Goal: Task Accomplishment & Management: Manage account settings

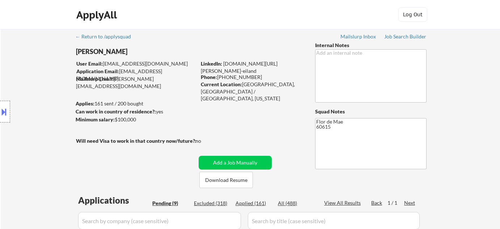
select select ""pending""
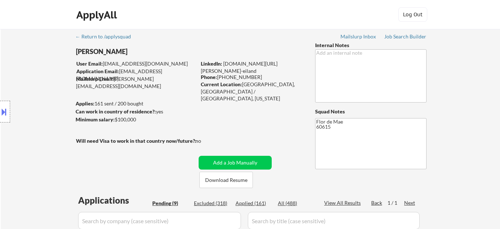
select select ""pending""
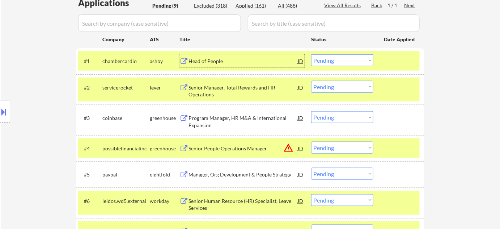
click at [211, 59] on div "Head of People" at bounding box center [243, 61] width 109 height 7
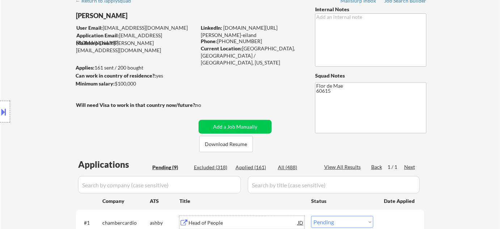
scroll to position [33, 0]
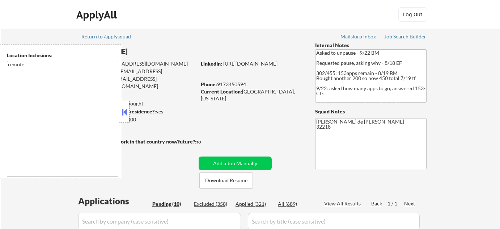
select select ""pending""
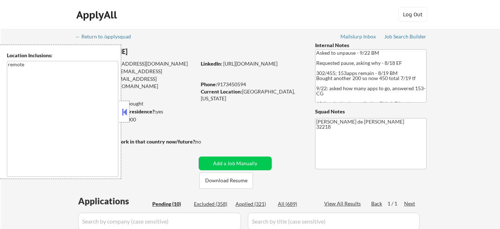
select select ""pending""
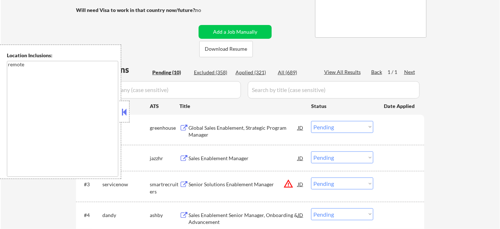
click at [125, 108] on button at bounding box center [125, 111] width 8 height 11
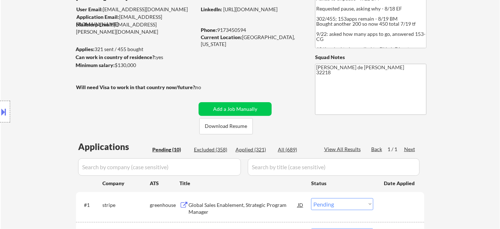
scroll to position [66, 0]
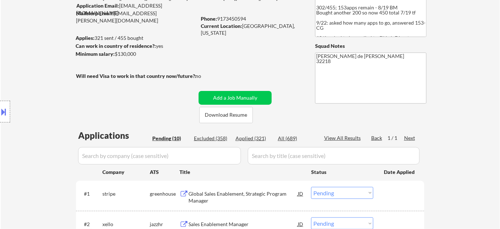
click at [290, 136] on div "All (689)" at bounding box center [296, 138] width 36 height 7
click at [292, 40] on div "← Return to /applysquad Mailslurp Inbox Job Search Builder [PERSON_NAME] User E…" at bounding box center [250, 226] width 361 height 527
select select ""applied""
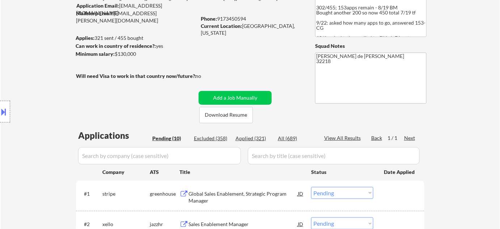
select select ""applied""
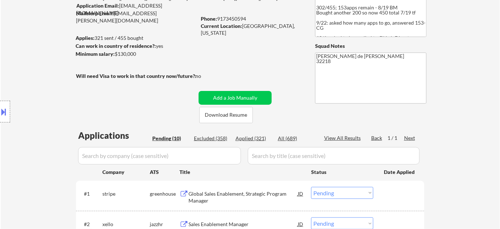
select select ""applied""
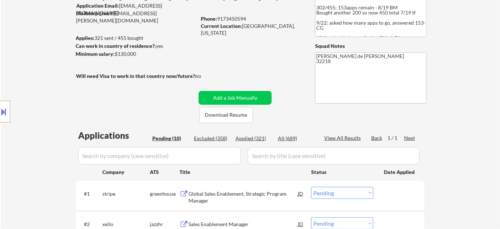
select select ""applied""
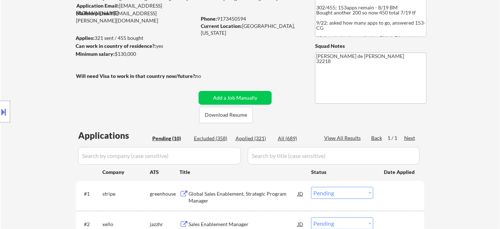
select select ""applied""
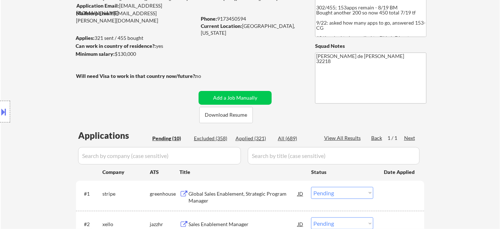
select select ""applied""
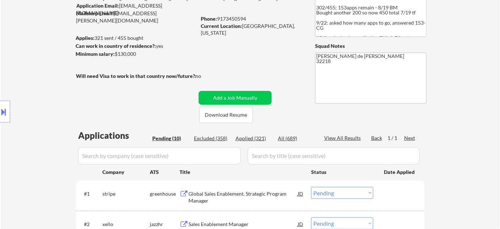
select select ""applied""
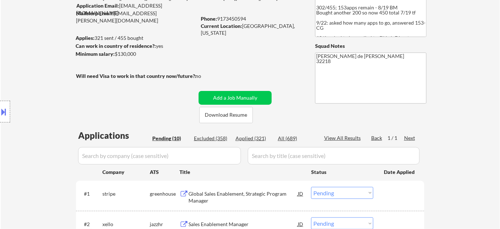
select select ""applied""
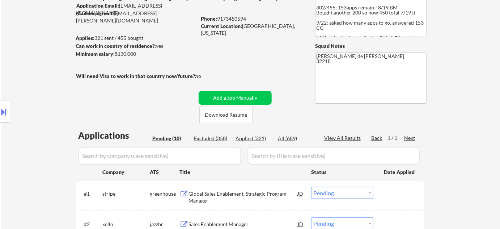
select select ""applied""
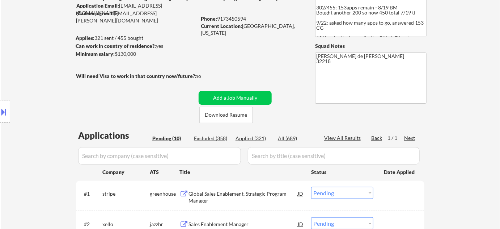
select select ""applied""
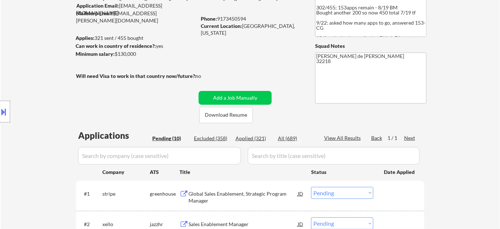
select select ""applied""
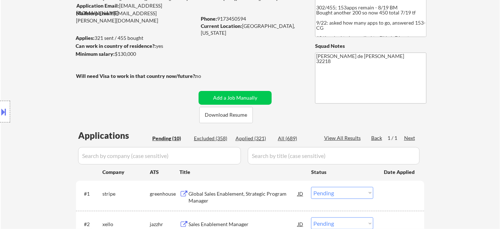
select select ""applied""
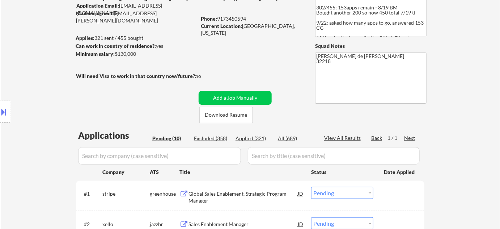
select select ""applied""
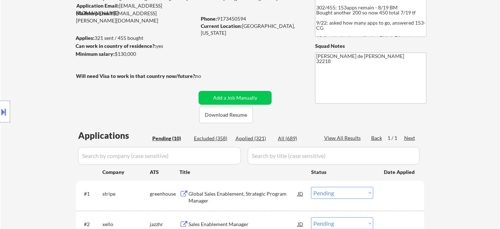
select select ""applied""
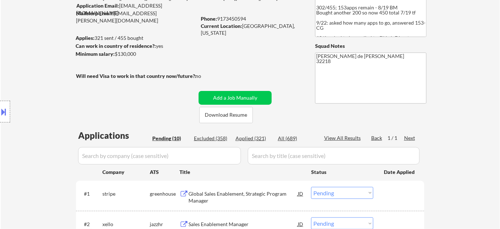
select select ""applied""
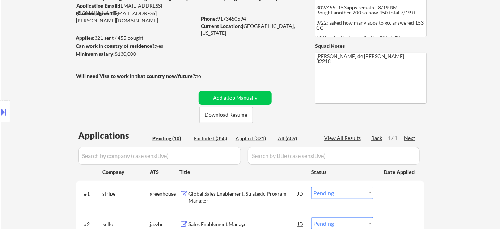
select select ""applied""
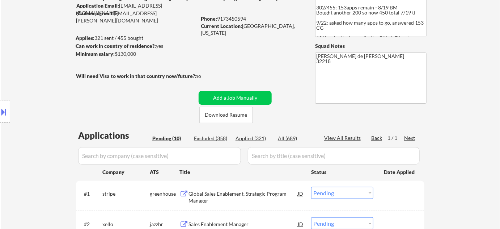
select select ""applied""
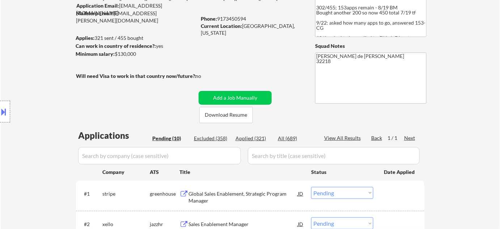
select select ""applied""
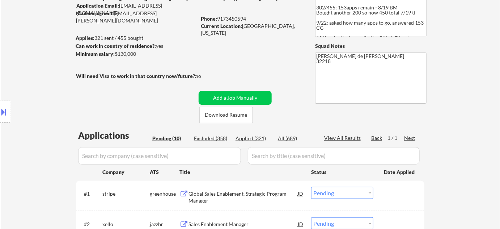
select select ""applied""
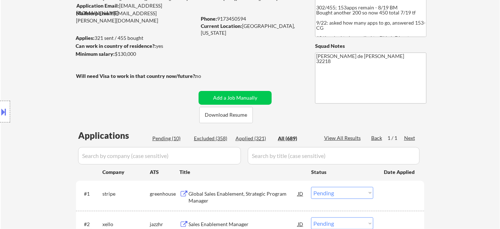
select select ""applied""
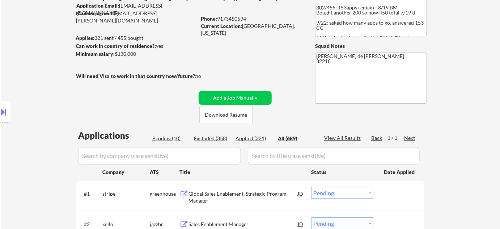
select select ""applied""
click at [200, 147] on input "input" at bounding box center [159, 155] width 163 height 17
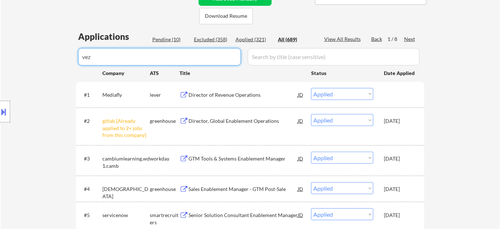
type input "veza"
select select ""excluded__expired_""
select select ""excluded""
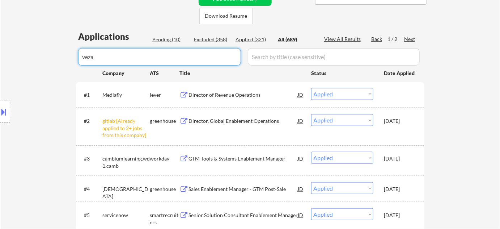
select select ""excluded__salary_""
select select ""excluded""
select select ""excluded__location_""
select select ""pending""
select select ""excluded__bad_match_""
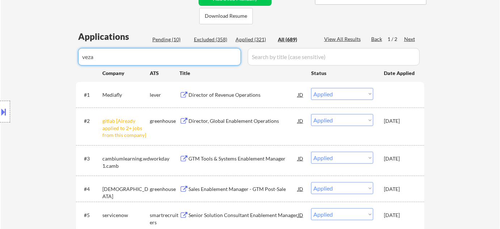
select select ""excluded__location_""
select select ""excluded__expired_""
select select ""excluded__salary_""
select select ""pending""
select select ""excluded__salary_""
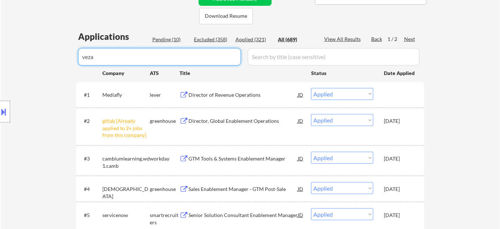
select select ""excluded__bad_match_""
select select ""excluded__expired_""
select select ""excluded__bad_match_""
select select ""pending""
select select ""excluded__bad_match_""
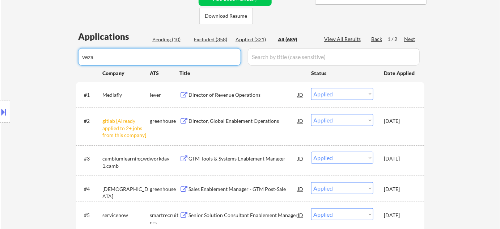
select select ""excluded__expired_""
select select ""excluded__salary_""
select select ""excluded__bad_match_""
select select ""excluded__expired_""
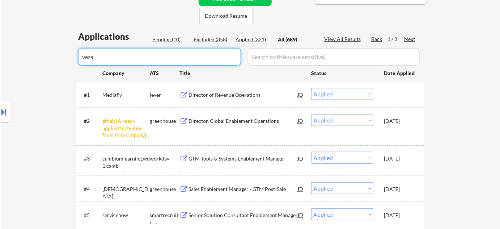
select select ""excluded__salary_""
select select ""excluded__bad_match_""
select select ""excluded__expired_""
select select ""excluded__bad_match_""
select select ""excluded__expired_""
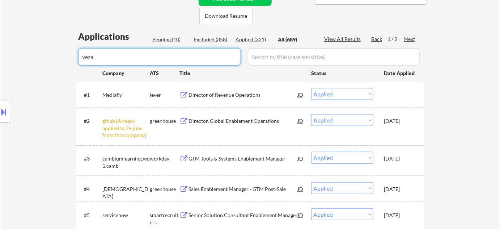
select select ""excluded__bad_match_""
select select ""excluded__salary_""
select select ""excluded__expired_""
select select ""excluded__location_""
select select ""excluded""
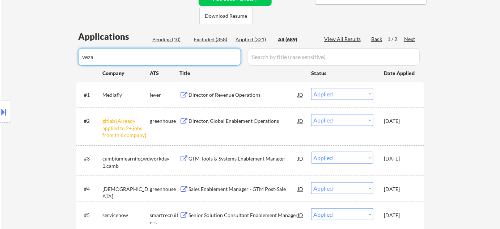
select select ""excluded""
select select ""excluded__location_""
select select ""excluded__other_""
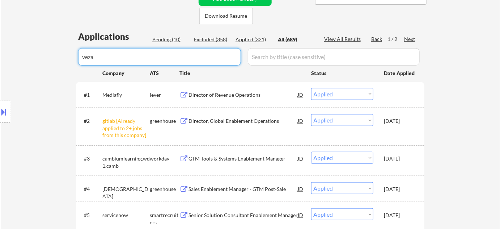
select select ""excluded__other_""
select select ""excluded__salary_""
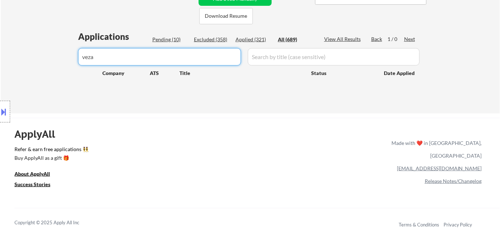
drag, startPoint x: 181, startPoint y: 57, endPoint x: 42, endPoint y: 56, distance: 138.7
type input "8"
select select ""excluded__other_""
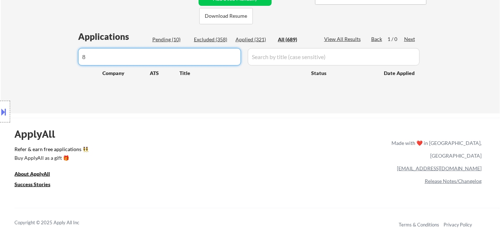
select select ""excluded__other_""
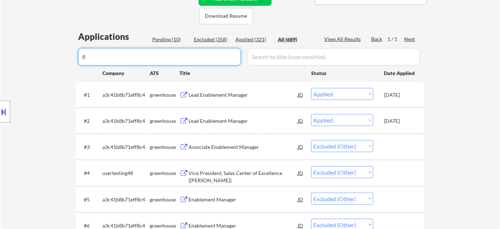
type input "8"
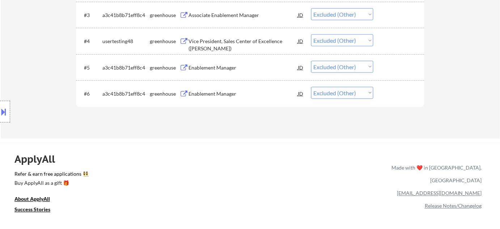
scroll to position [131, 0]
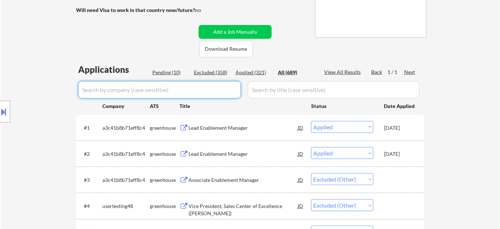
select select ""applied""
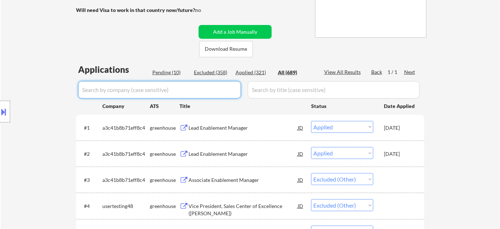
select select ""applied""
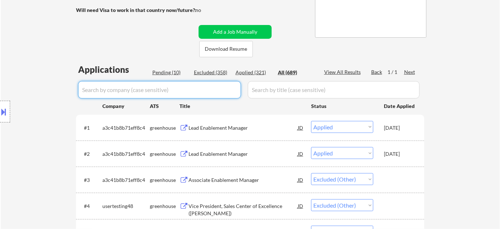
select select ""applied""
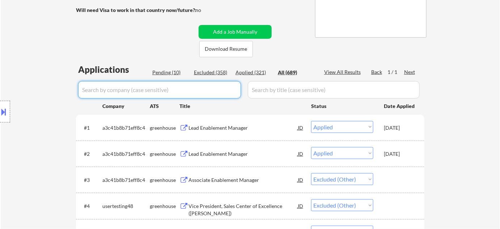
select select ""applied""
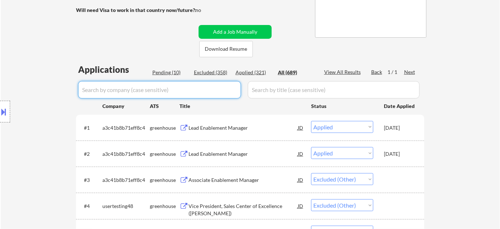
select select ""applied""
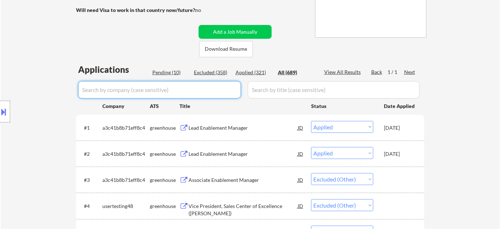
select select ""applied""
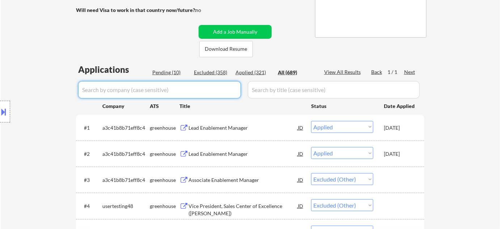
select select ""applied""
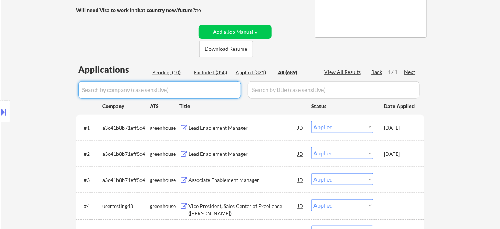
select select ""applied""
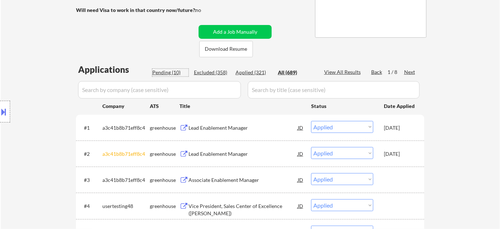
click at [175, 71] on div "Pending (10)" at bounding box center [170, 72] width 36 height 7
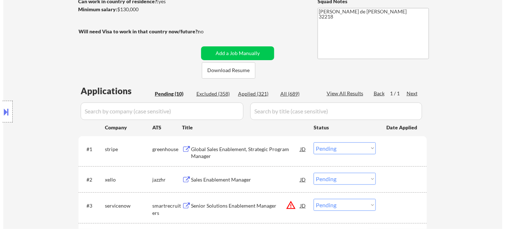
scroll to position [98, 0]
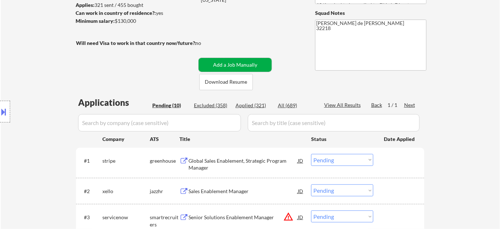
click at [232, 62] on button "Add a Job Manually" at bounding box center [235, 65] width 73 height 14
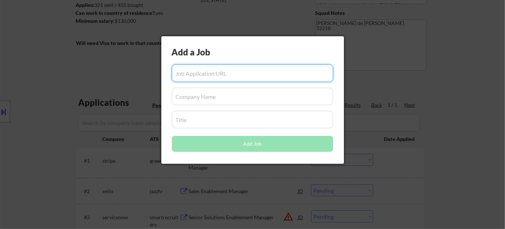
paste input "[URL][DOMAIN_NAME][US_STATE]"
click at [205, 96] on input "input" at bounding box center [252, 96] width 161 height 17
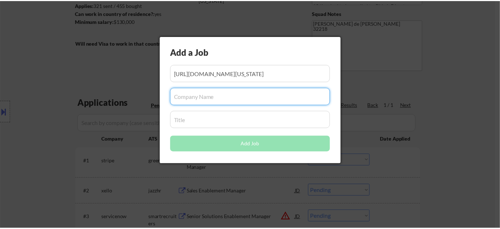
scroll to position [0, 0]
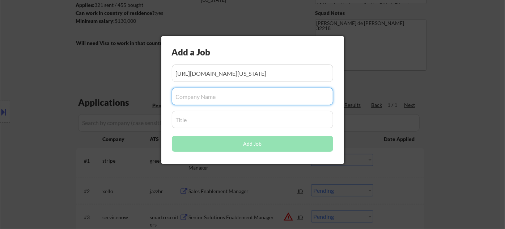
paste input "8x8inc"
click at [200, 124] on input "input" at bounding box center [252, 119] width 161 height 17
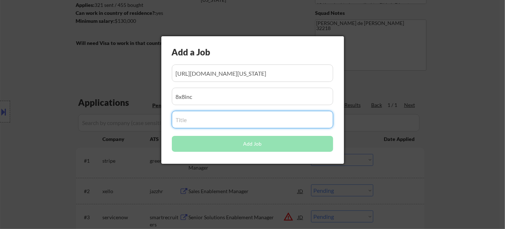
paste input "Director, Sales Enablement"
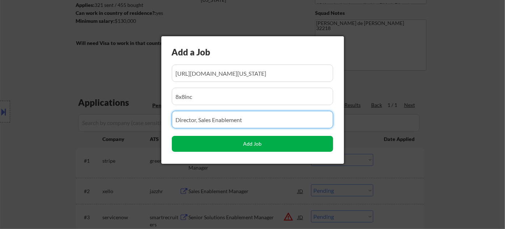
click at [256, 147] on button "Add Job" at bounding box center [252, 144] width 161 height 16
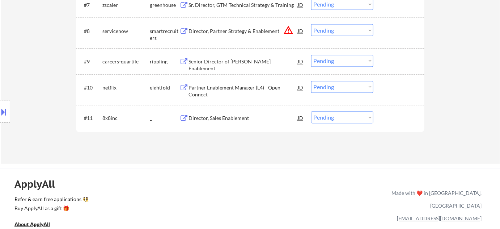
scroll to position [461, 0]
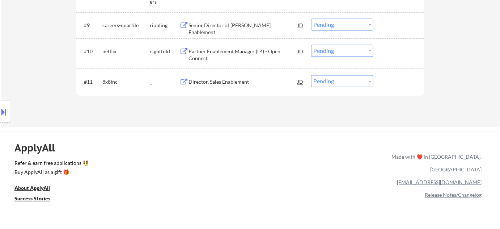
click at [340, 83] on select "Choose an option... Pending Applied Excluded (Questions) Excluded (Expired) Exc…" at bounding box center [342, 81] width 62 height 12
click at [311, 75] on select "Choose an option... Pending Applied Excluded (Questions) Excluded (Expired) Exc…" at bounding box center [342, 81] width 62 height 12
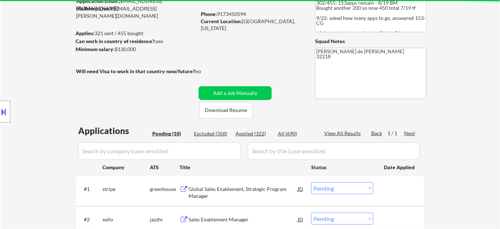
scroll to position [98, 0]
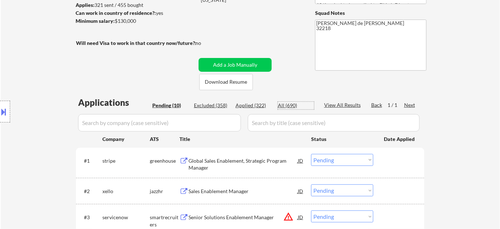
click at [286, 104] on div "All (690)" at bounding box center [296, 105] width 36 height 7
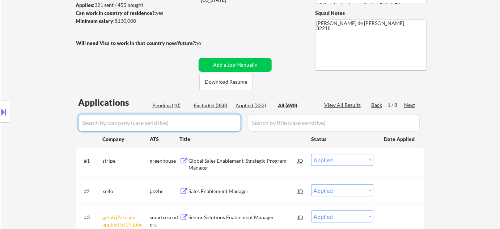
click at [224, 123] on input "input" at bounding box center [159, 122] width 163 height 17
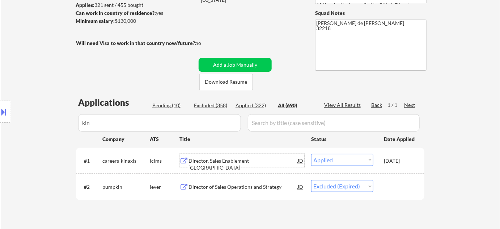
click at [236, 158] on div "Director, Sales Enablement - [GEOGRAPHIC_DATA]" at bounding box center [243, 164] width 109 height 14
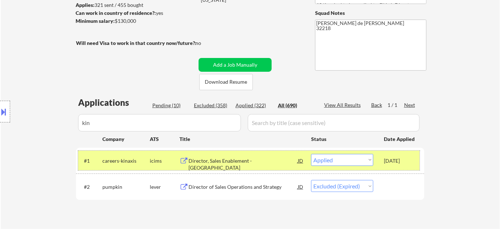
drag, startPoint x: 384, startPoint y: 161, endPoint x: 412, endPoint y: 164, distance: 27.8
click at [412, 164] on div "[DATE]" at bounding box center [400, 160] width 32 height 13
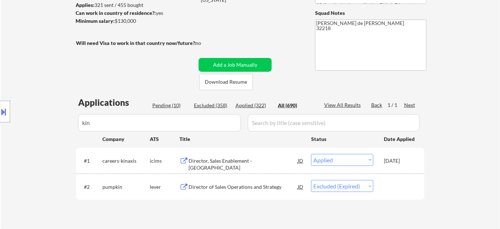
copy div "[DATE]"
click at [444, 154] on div "← Return to /applysquad Mailslurp Inbox Job Search Builder [PERSON_NAME] User E…" at bounding box center [251, 80] width 500 height 301
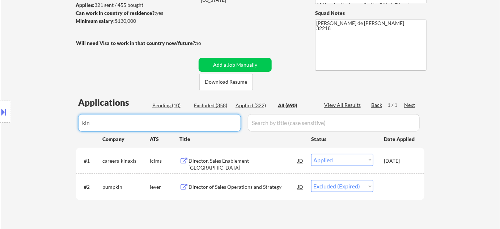
drag, startPoint x: 105, startPoint y: 135, endPoint x: 0, endPoint y: 131, distance: 105.4
click at [0, 130] on body "← Return to /applysquad Mailslurp Inbox Job Search Builder [PERSON_NAME] User E…" at bounding box center [250, 16] width 500 height 229
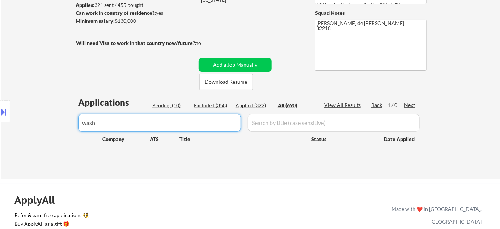
drag, startPoint x: 191, startPoint y: 125, endPoint x: 67, endPoint y: 126, distance: 124.2
click at [67, 126] on body "← Return to /applysquad Mailslurp Inbox Job Search Builder [PERSON_NAME] User E…" at bounding box center [250, 16] width 500 height 229
drag, startPoint x: 144, startPoint y: 124, endPoint x: 26, endPoint y: 122, distance: 118.8
click at [28, 124] on body "← Return to /applysquad Mailslurp Inbox Job Search Builder [PERSON_NAME] User E…" at bounding box center [250, 16] width 500 height 229
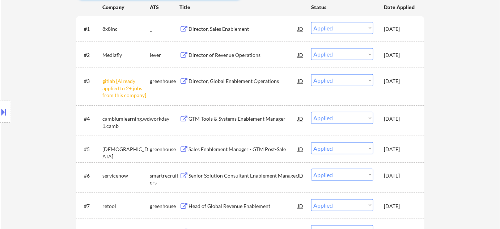
scroll to position [66, 0]
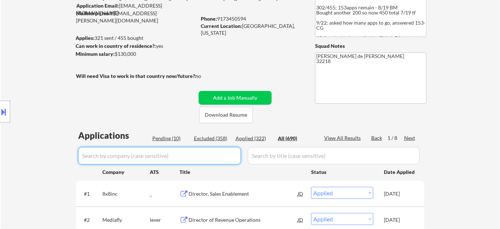
click at [178, 135] on div "Pending (10)" at bounding box center [170, 138] width 36 height 7
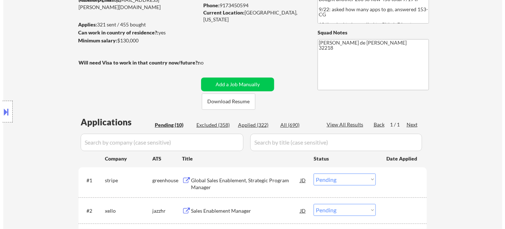
scroll to position [78, 0]
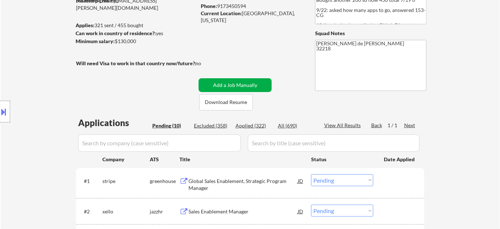
click at [242, 84] on button "Add a Job Manually" at bounding box center [235, 85] width 73 height 14
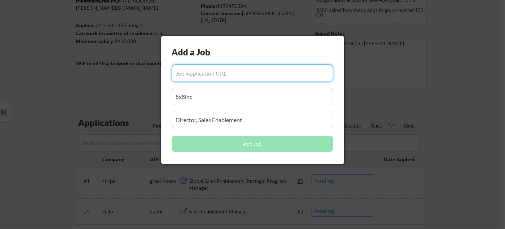
scroll to position [0, 0]
paste input "[URL][DOMAIN_NAME][US_STATE]"
click at [310, 95] on input "input" at bounding box center [252, 96] width 161 height 17
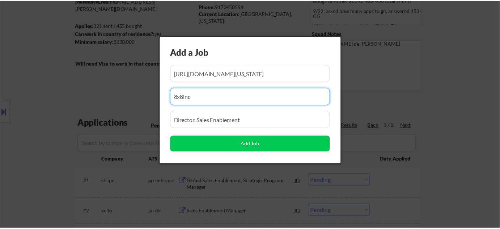
scroll to position [0, 0]
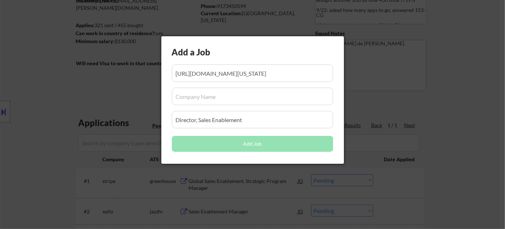
click at [208, 96] on input "input" at bounding box center [252, 96] width 161 height 17
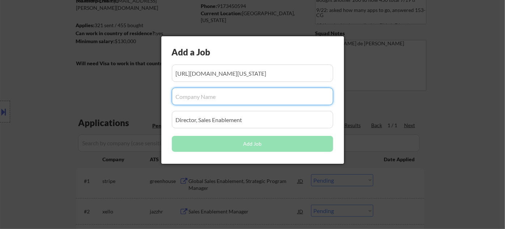
paste input "Global Field Enablement Lead"
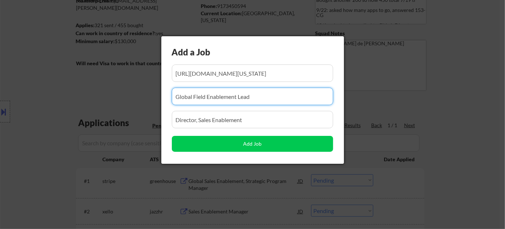
drag, startPoint x: 253, startPoint y: 95, endPoint x: 11, endPoint y: 93, distance: 241.5
click at [11, 93] on body "← Return to /applysquad Mailslurp Inbox Job Search Builder [PERSON_NAME] User E…" at bounding box center [252, 36] width 505 height 229
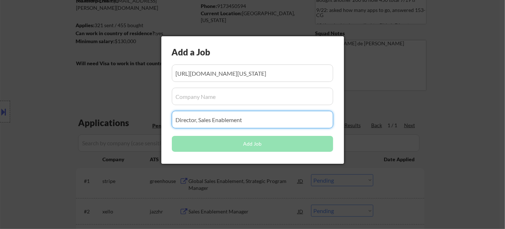
drag, startPoint x: 230, startPoint y: 120, endPoint x: 17, endPoint y: 119, distance: 212.5
click at [17, 119] on body "← Return to /applysquad Mailslurp Inbox Job Search Builder [PERSON_NAME] User E…" at bounding box center [252, 36] width 505 height 229
paste input "Global Field Enablement Lead"
click at [205, 97] on input "input" at bounding box center [252, 96] width 161 height 17
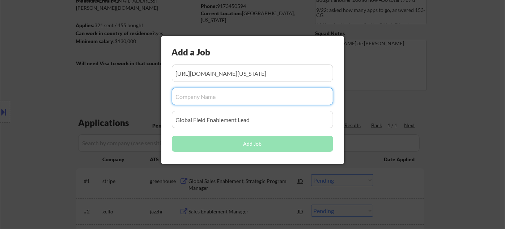
paste input "The [US_STATE] Post"
click at [277, 146] on button "Add Job" at bounding box center [252, 144] width 161 height 16
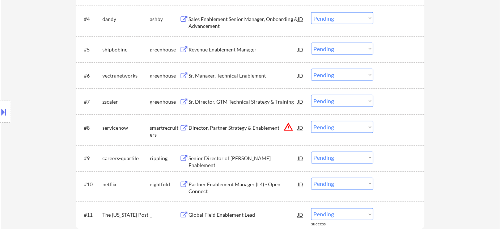
scroll to position [374, 0]
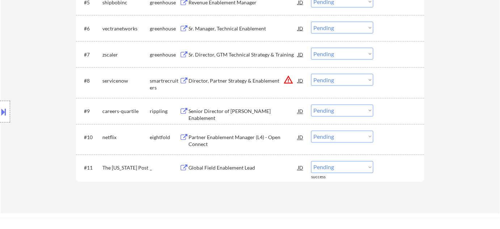
click at [200, 165] on div "Global Field Enablement Lead" at bounding box center [243, 167] width 109 height 7
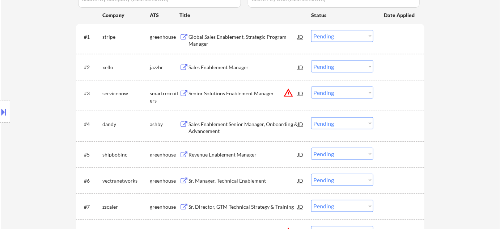
scroll to position [407, 0]
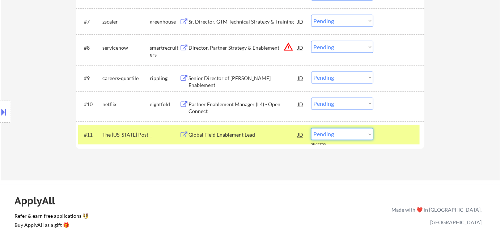
click at [322, 134] on select "Choose an option... Pending Applied Excluded (Questions) Excluded (Expired) Exc…" at bounding box center [342, 134] width 62 height 12
click at [311, 128] on select "Choose an option... Pending Applied Excluded (Questions) Excluded (Expired) Exc…" at bounding box center [342, 134] width 62 height 12
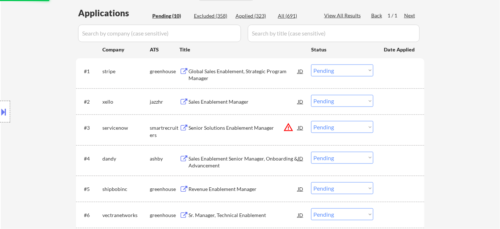
scroll to position [177, 0]
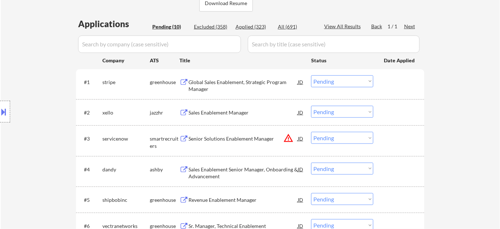
click at [261, 24] on div "Applied (323)" at bounding box center [254, 26] width 36 height 7
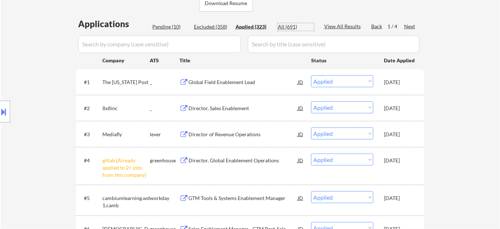
click at [293, 26] on div "All (691)" at bounding box center [296, 26] width 36 height 7
click at [201, 40] on input "input" at bounding box center [159, 43] width 163 height 17
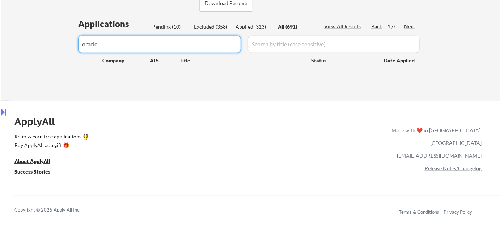
drag, startPoint x: 219, startPoint y: 39, endPoint x: 44, endPoint y: 41, distance: 174.9
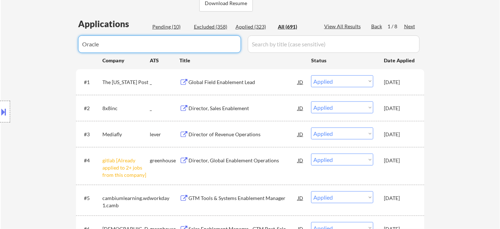
drag, startPoint x: 155, startPoint y: 50, endPoint x: 48, endPoint y: 31, distance: 109.2
click at [174, 28] on div "Pending (10)" at bounding box center [170, 26] width 36 height 7
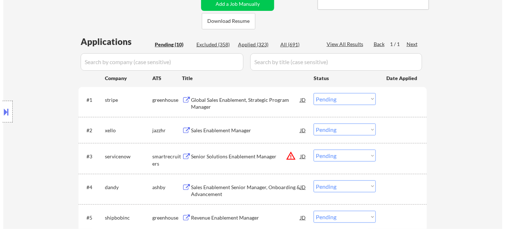
scroll to position [111, 0]
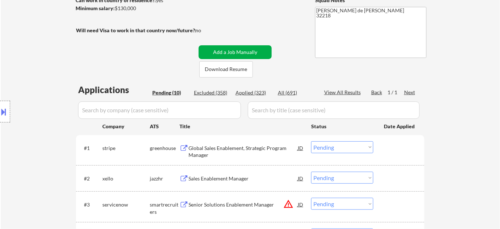
click at [242, 52] on button "Add a Job Manually" at bounding box center [235, 52] width 73 height 14
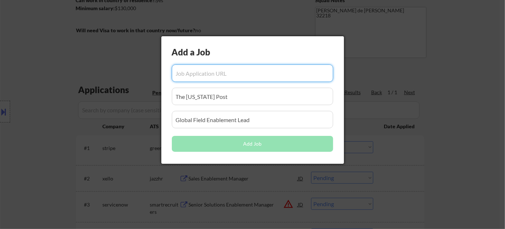
scroll to position [0, 0]
paste input "[URL][DOMAIN_NAME]"
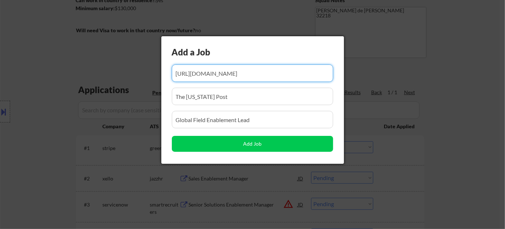
click at [232, 123] on input "input" at bounding box center [252, 119] width 161 height 17
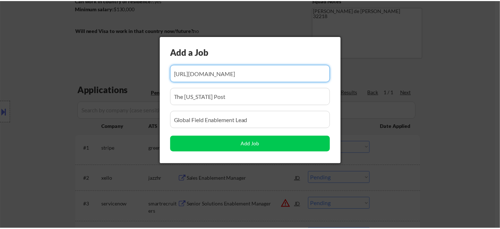
scroll to position [0, 0]
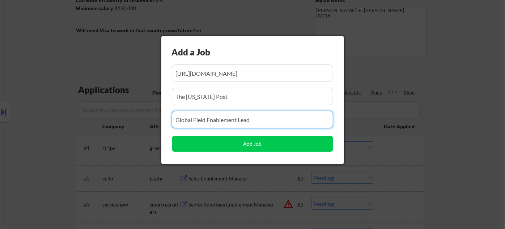
click at [228, 104] on input "input" at bounding box center [252, 96] width 161 height 17
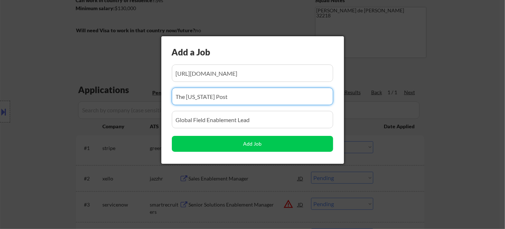
drag, startPoint x: 238, startPoint y: 100, endPoint x: 66, endPoint y: 98, distance: 172.7
click at [66, 98] on body "← Return to /applysquad Mailslurp Inbox Job Search Builder [PERSON_NAME] User E…" at bounding box center [252, 3] width 505 height 229
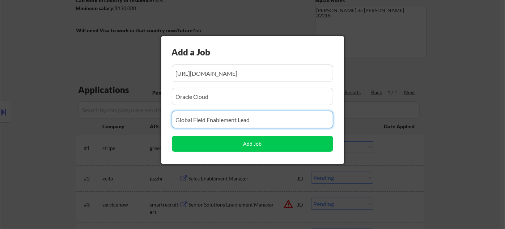
drag, startPoint x: 261, startPoint y: 119, endPoint x: 26, endPoint y: 118, distance: 234.6
click at [26, 118] on body "← Return to /applysquad Mailslurp Inbox Job Search Builder [PERSON_NAME] User E…" at bounding box center [252, 3] width 505 height 229
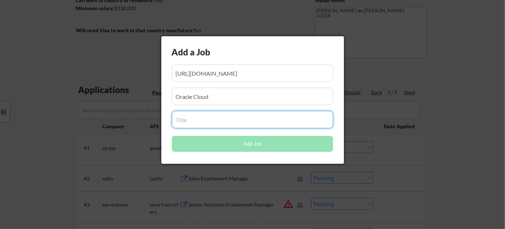
click at [200, 116] on input "input" at bounding box center [252, 119] width 161 height 17
paste input "Senior Director, GTM Strategy and Operations"
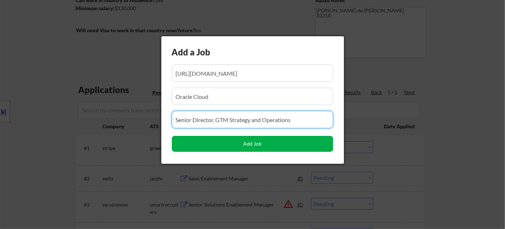
click at [251, 142] on button "Add Job" at bounding box center [252, 144] width 161 height 16
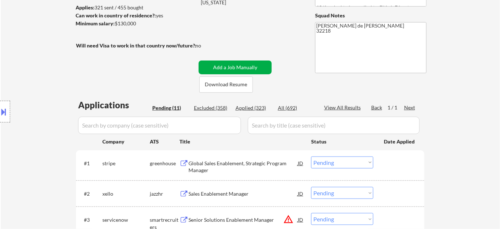
scroll to position [45, 0]
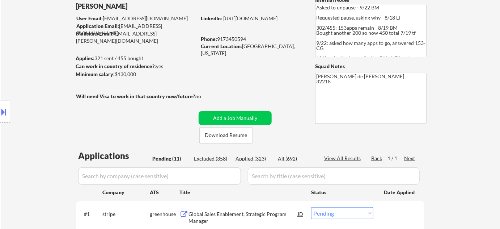
click at [257, 156] on div "Applied (323)" at bounding box center [254, 158] width 36 height 7
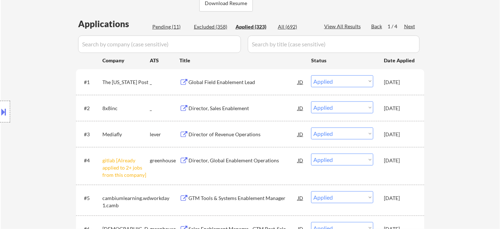
click at [167, 23] on div "Pending (11)" at bounding box center [170, 26] width 36 height 7
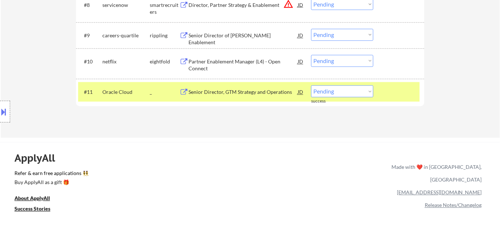
scroll to position [440, 0]
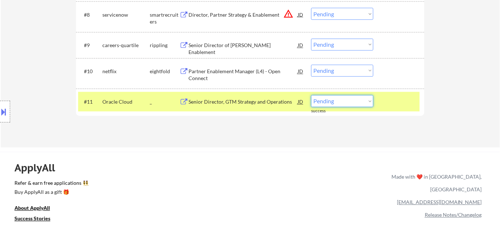
click at [340, 101] on select "Choose an option... Pending Applied Excluded (Questions) Excluded (Expired) Exc…" at bounding box center [342, 101] width 62 height 12
click at [311, 95] on select "Choose an option... Pending Applied Excluded (Questions) Excluded (Expired) Exc…" at bounding box center [342, 101] width 62 height 12
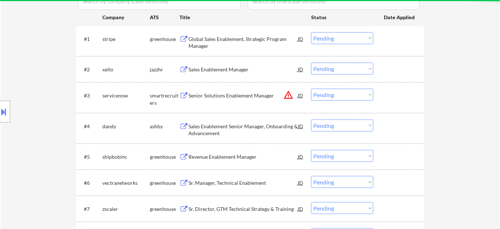
scroll to position [144, 0]
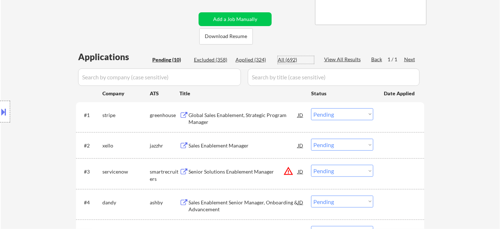
drag, startPoint x: 294, startPoint y: 58, endPoint x: 221, endPoint y: 69, distance: 73.6
click at [294, 59] on div "All (692)" at bounding box center [296, 59] width 36 height 7
click at [231, 71] on input "input" at bounding box center [159, 76] width 163 height 17
click at [221, 69] on input "input" at bounding box center [159, 76] width 163 height 17
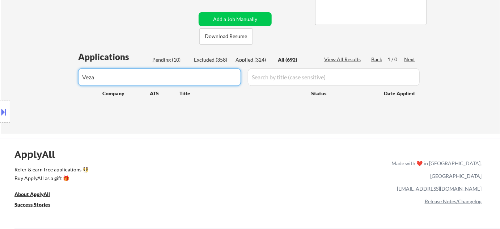
drag, startPoint x: 173, startPoint y: 84, endPoint x: 77, endPoint y: 88, distance: 96.0
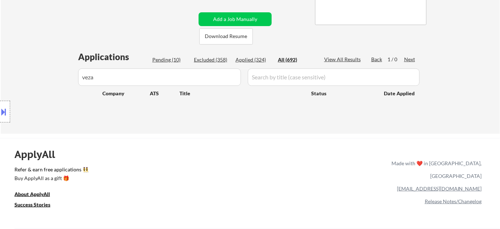
drag, startPoint x: 110, startPoint y: 80, endPoint x: 55, endPoint y: 78, distance: 55.4
click at [47, 80] on div "Location Inclusions: remote" at bounding box center [65, 112] width 130 height 134
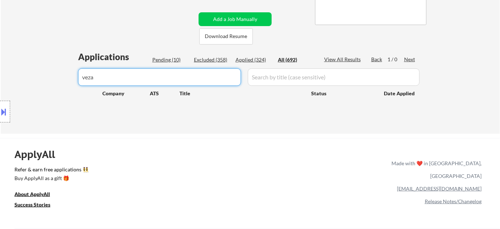
click at [145, 74] on input "input" at bounding box center [159, 76] width 163 height 17
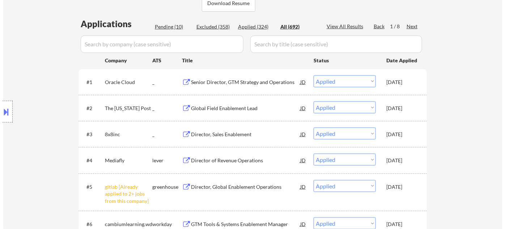
scroll to position [111, 0]
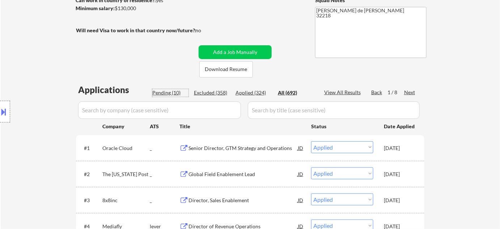
click at [179, 90] on div "Pending (10)" at bounding box center [170, 92] width 36 height 7
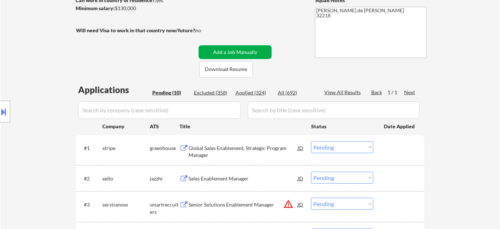
click at [247, 47] on button "Add a Job Manually" at bounding box center [235, 52] width 73 height 14
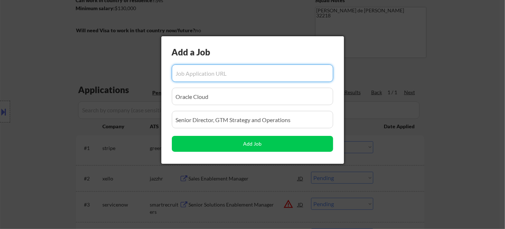
scroll to position [0, 0]
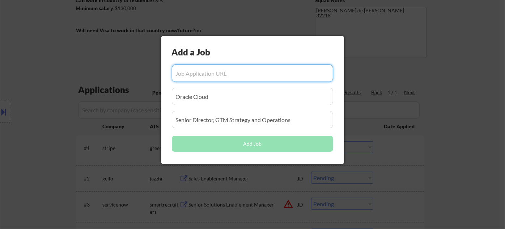
paste input "[URL][DOMAIN_NAME]"
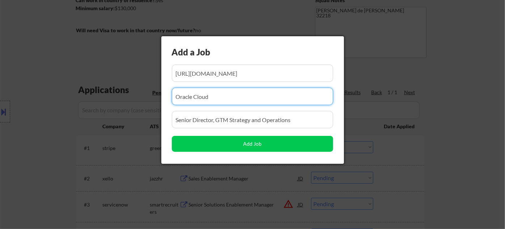
click at [231, 98] on input "input" at bounding box center [252, 96] width 161 height 17
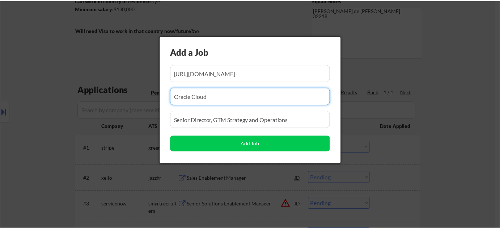
scroll to position [0, 0]
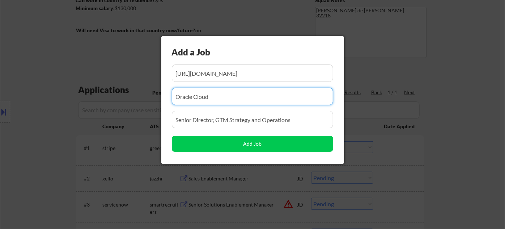
drag, startPoint x: 231, startPoint y: 98, endPoint x: 147, endPoint y: 99, distance: 84.0
click at [147, 99] on body "← Return to /applysquad Mailslurp Inbox Job Search Builder [PERSON_NAME] User E…" at bounding box center [252, 3] width 505 height 229
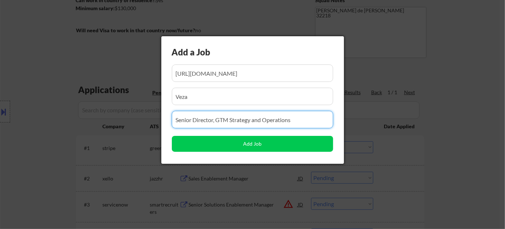
drag, startPoint x: 316, startPoint y: 121, endPoint x: 22, endPoint y: 123, distance: 294.4
click at [42, 118] on body "← Return to /applysquad Mailslurp Inbox Job Search Builder [PERSON_NAME] User E…" at bounding box center [252, 3] width 505 height 229
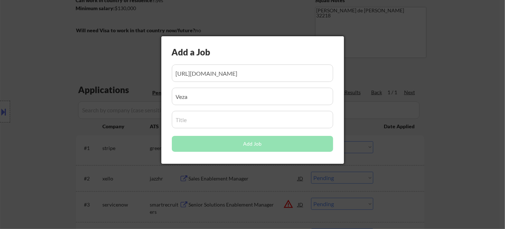
click at [212, 126] on input "input" at bounding box center [252, 119] width 161 height 17
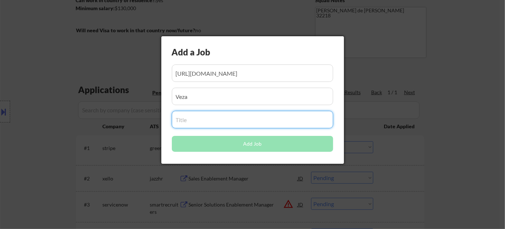
paste input "Director, Sales Enablement"
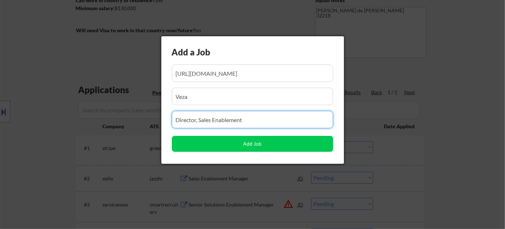
click at [274, 148] on button "Add Job" at bounding box center [252, 144] width 161 height 16
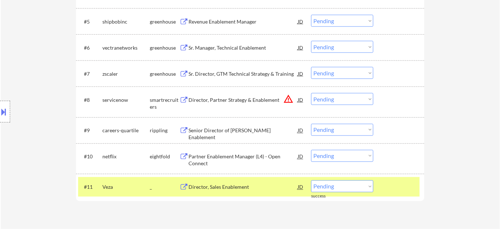
scroll to position [440, 0]
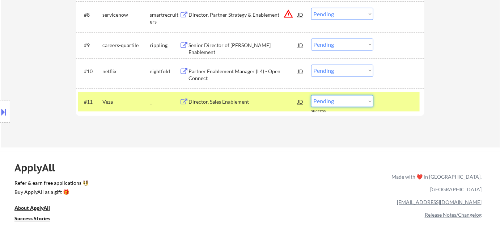
click at [351, 101] on select "Choose an option... Pending Applied Excluded (Questions) Excluded (Expired) Exc…" at bounding box center [342, 101] width 62 height 12
click at [311, 95] on select "Choose an option... Pending Applied Excluded (Questions) Excluded (Expired) Exc…" at bounding box center [342, 101] width 62 height 12
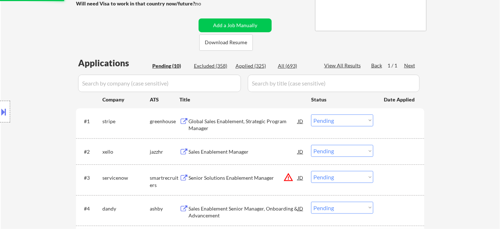
scroll to position [45, 0]
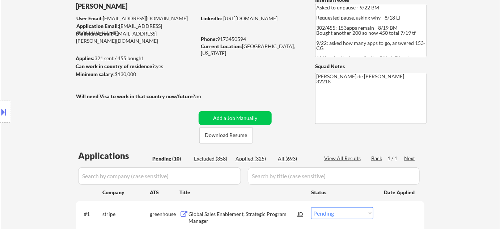
click at [260, 156] on div "Applied (325)" at bounding box center [254, 158] width 36 height 7
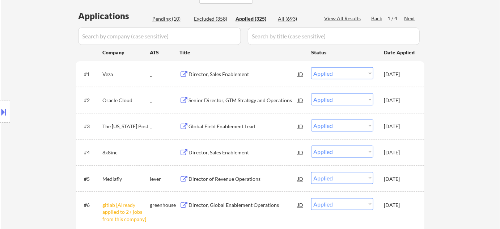
scroll to position [177, 0]
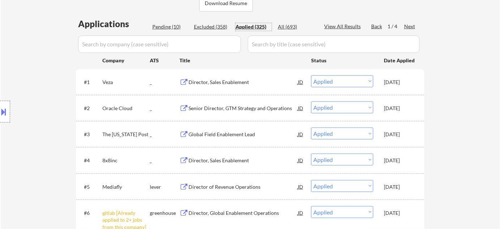
click at [286, 27] on div "All (693)" at bounding box center [296, 26] width 36 height 7
click at [197, 42] on input "input" at bounding box center [159, 43] width 163 height 17
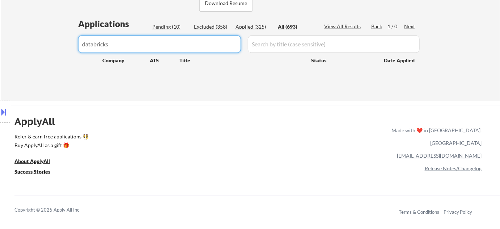
drag, startPoint x: 207, startPoint y: 42, endPoint x: 72, endPoint y: 32, distance: 135.4
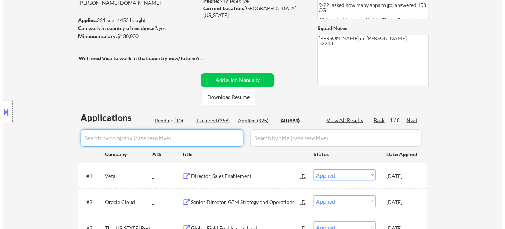
scroll to position [45, 0]
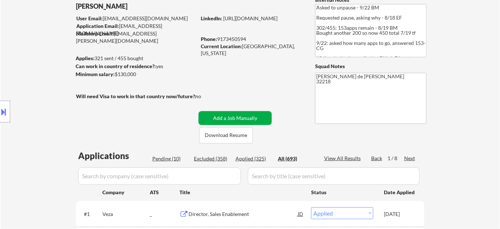
click at [247, 116] on button "Add a Job Manually" at bounding box center [235, 118] width 73 height 14
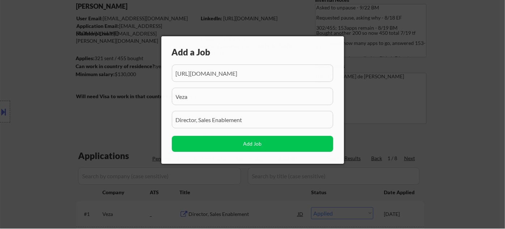
scroll to position [0, 47]
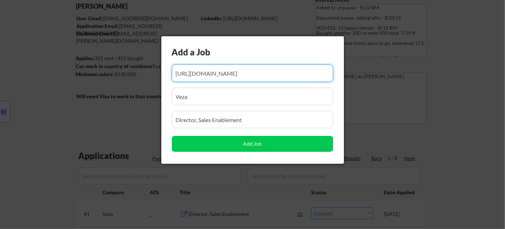
click at [280, 80] on input "input" at bounding box center [252, 72] width 161 height 17
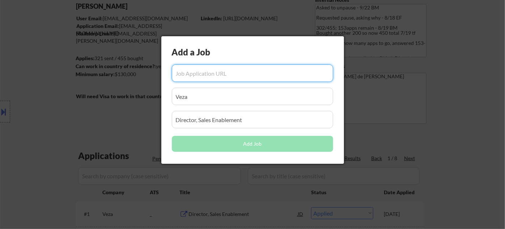
paste input "[URL][DOMAIN_NAME]"
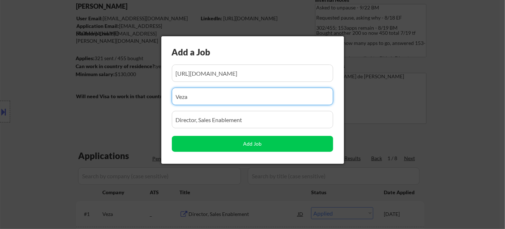
drag, startPoint x: 251, startPoint y: 93, endPoint x: 113, endPoint y: 95, distance: 138.0
click at [113, 95] on body "← Return to /applysquad Mailslurp Inbox Job Search Builder [PERSON_NAME] User E…" at bounding box center [252, 69] width 505 height 229
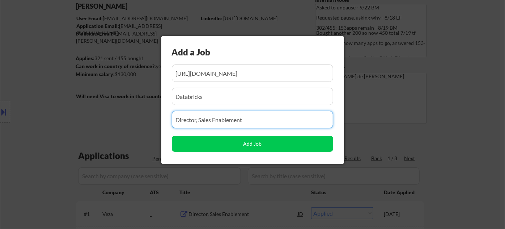
drag, startPoint x: 244, startPoint y: 123, endPoint x: 111, endPoint y: 126, distance: 132.9
click at [118, 131] on body "← Return to /applysquad Mailslurp Inbox Job Search Builder [PERSON_NAME] User E…" at bounding box center [252, 69] width 505 height 229
paste input "Sales Enablement Manager - Field Onboarding"
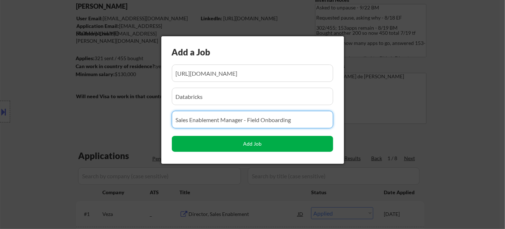
click at [264, 145] on button "Add Job" at bounding box center [252, 144] width 161 height 16
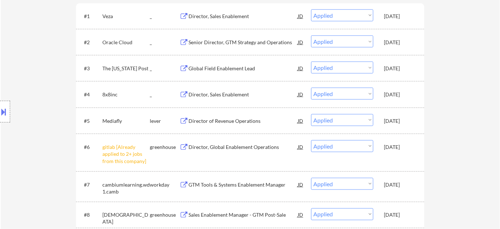
scroll to position [111, 0]
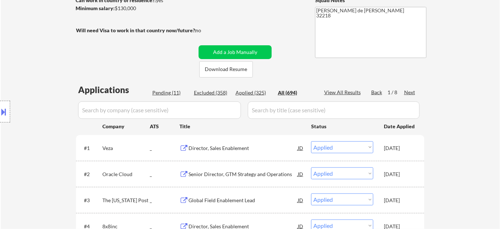
click at [173, 95] on div "Pending (11)" at bounding box center [170, 92] width 36 height 7
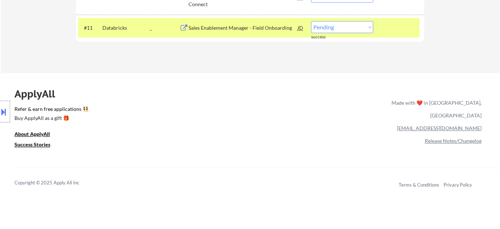
scroll to position [440, 0]
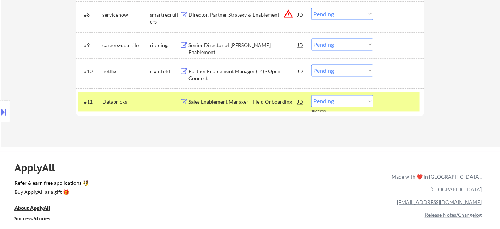
click at [231, 105] on div "Sales Enablement Manager - Field Onboarding" at bounding box center [243, 101] width 109 height 7
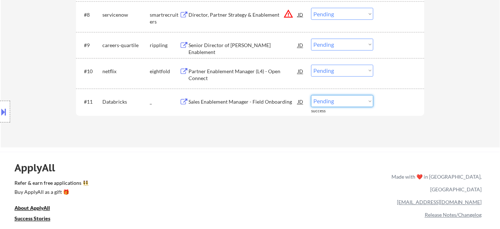
click at [333, 101] on select "Choose an option... Pending Applied Excluded (Questions) Excluded (Expired) Exc…" at bounding box center [342, 101] width 62 height 12
click at [311, 95] on select "Choose an option... Pending Applied Excluded (Questions) Excluded (Expired) Exc…" at bounding box center [342, 101] width 62 height 12
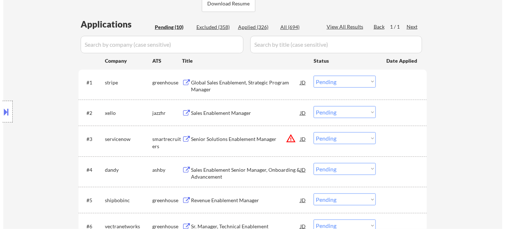
scroll to position [45, 0]
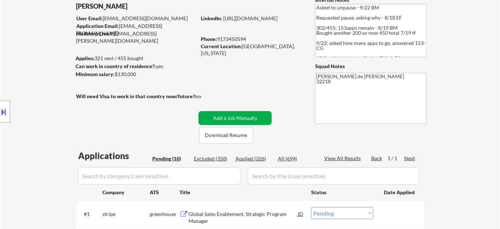
click at [253, 118] on button "Add a Job Manually" at bounding box center [235, 118] width 73 height 14
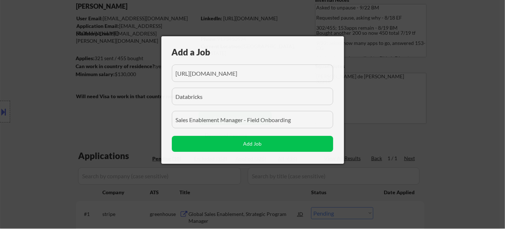
scroll to position [0, 306]
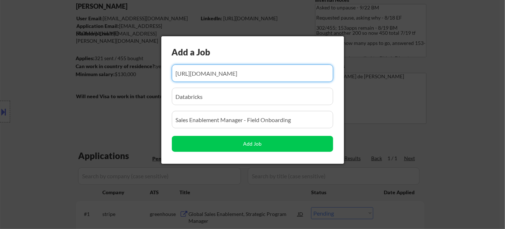
click at [250, 72] on input "input" at bounding box center [252, 72] width 161 height 17
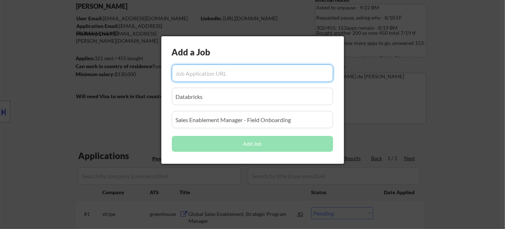
paste input "[URL][DOMAIN_NAME]"
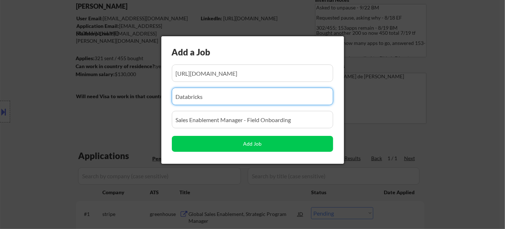
click at [230, 97] on input "input" at bounding box center [252, 96] width 161 height 17
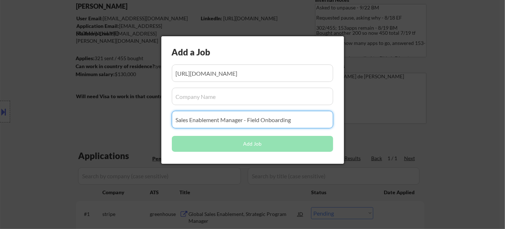
click at [323, 122] on input "input" at bounding box center [252, 119] width 161 height 17
paste input "Director, Sales Enablement"
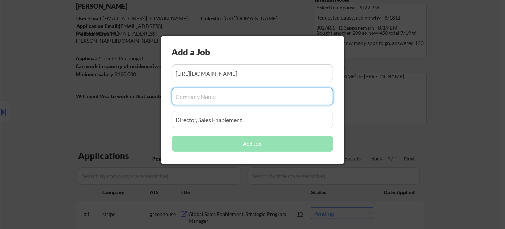
click at [217, 93] on input "input" at bounding box center [252, 96] width 161 height 17
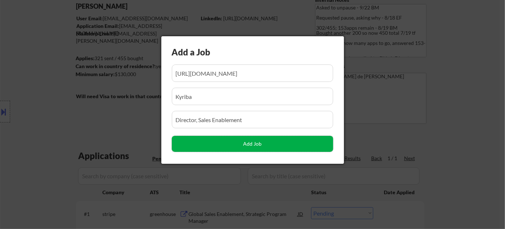
click at [273, 136] on button "Add Job" at bounding box center [252, 144] width 161 height 16
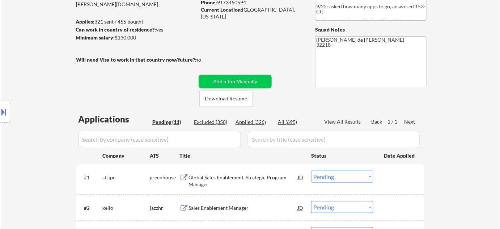
scroll to position [45, 0]
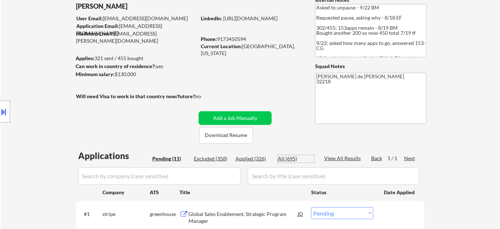
click at [287, 155] on div "All (695)" at bounding box center [296, 158] width 36 height 7
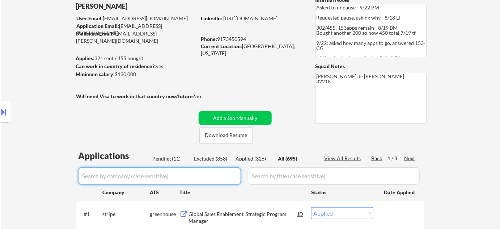
click at [223, 180] on input "input" at bounding box center [159, 175] width 163 height 17
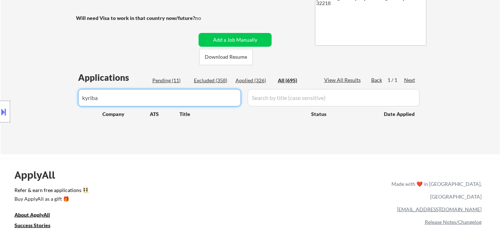
scroll to position [144, 0]
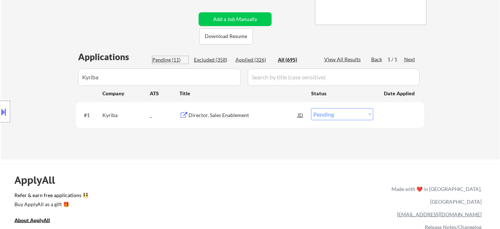
click at [174, 60] on div "Pending (11)" at bounding box center [170, 59] width 36 height 7
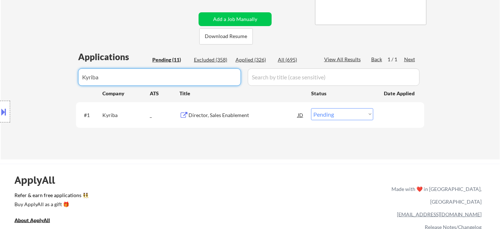
click at [137, 71] on input "input" at bounding box center [159, 76] width 163 height 17
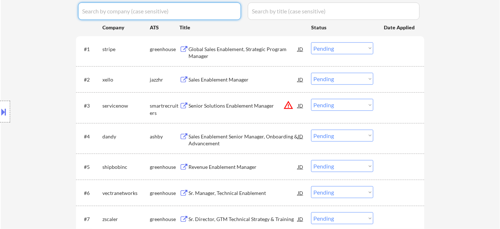
scroll to position [374, 0]
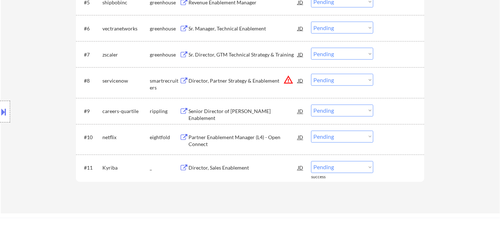
click at [324, 167] on select "Choose an option... Pending Applied Excluded (Questions) Excluded (Expired) Exc…" at bounding box center [342, 167] width 62 height 12
click at [311, 161] on select "Choose an option... Pending Applied Excluded (Questions) Excluded (Expired) Exc…" at bounding box center [342, 167] width 62 height 12
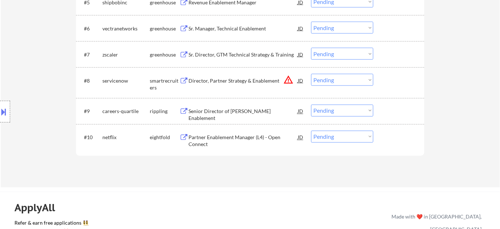
click at [300, 17] on div "#6 vectranetworks greenhouse Sr. Manager, Technical Enablement JD Choose an opt…" at bounding box center [250, 28] width 349 height 26
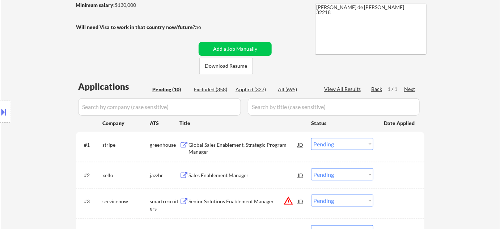
scroll to position [164, 0]
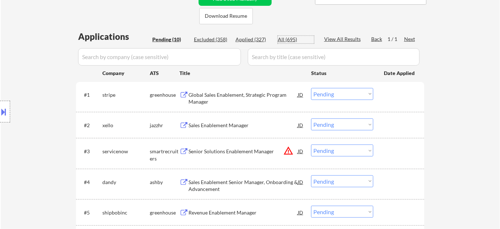
click at [292, 41] on div "All (695)" at bounding box center [296, 39] width 36 height 7
click at [183, 54] on input "input" at bounding box center [159, 56] width 163 height 17
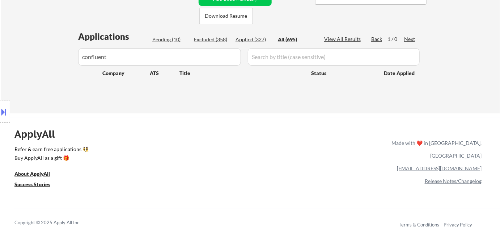
click at [84, 56] on div "Location Inclusions: remote" at bounding box center [65, 112] width 130 height 134
click at [93, 57] on div "Location Inclusions: remote" at bounding box center [65, 112] width 130 height 134
click at [110, 56] on div "Location Inclusions: remote" at bounding box center [65, 112] width 130 height 134
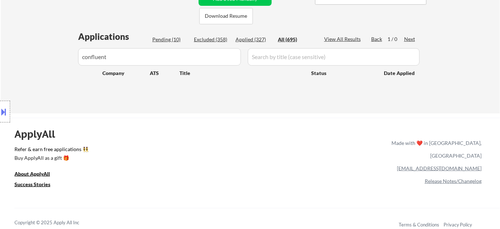
drag, startPoint x: 110, startPoint y: 56, endPoint x: 122, endPoint y: 55, distance: 12.0
click at [122, 55] on div "Location Inclusions: remote" at bounding box center [65, 112] width 130 height 134
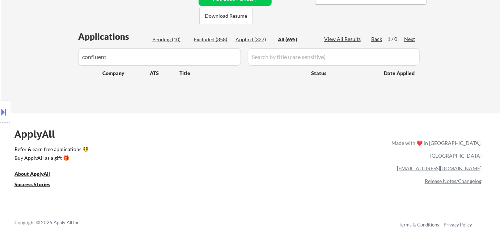
click at [122, 55] on div "Location Inclusions: remote" at bounding box center [65, 112] width 130 height 134
click at [87, 59] on div "Location Inclusions: remote" at bounding box center [65, 112] width 130 height 134
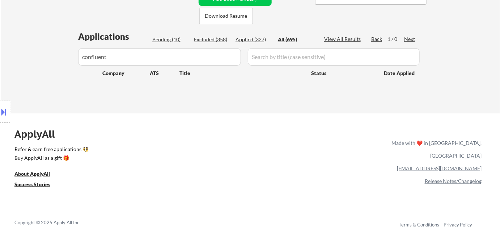
click at [87, 59] on div "Location Inclusions: remote" at bounding box center [65, 112] width 130 height 134
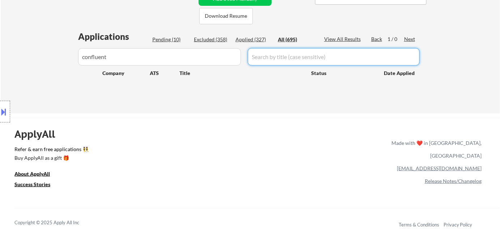
drag, startPoint x: 144, startPoint y: 44, endPoint x: 194, endPoint y: 62, distance: 53.1
click at [194, 62] on div "Applications Pending (10) Excluded (358) Applied (327) All (695) View All Resul…" at bounding box center [250, 64] width 349 height 69
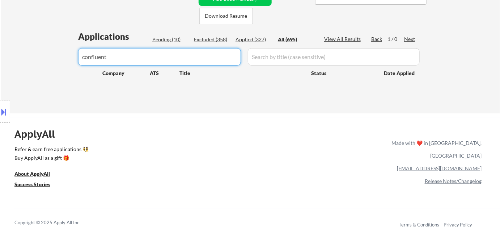
click at [194, 62] on input "input" at bounding box center [159, 56] width 163 height 17
